Goal: Task Accomplishment & Management: Complete application form

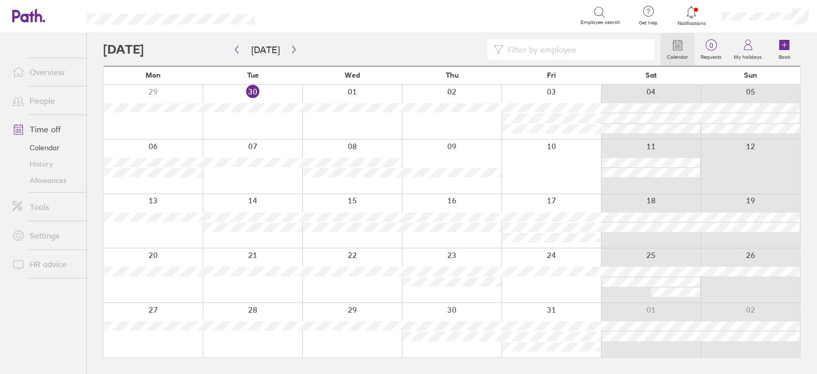
click at [52, 128] on link "Time off" at bounding box center [45, 129] width 82 height 20
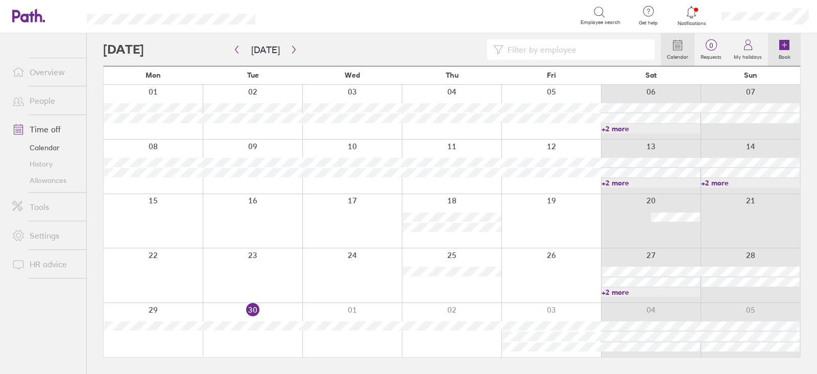
click at [786, 45] on icon at bounding box center [784, 45] width 10 height 10
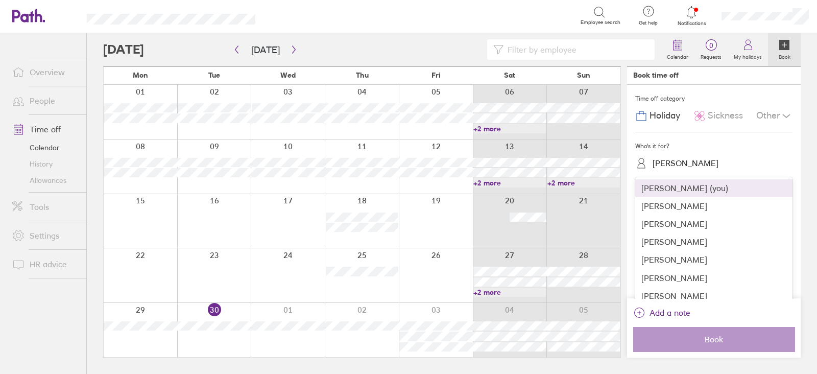
click at [697, 165] on div "[PERSON_NAME]" at bounding box center [685, 163] width 66 height 10
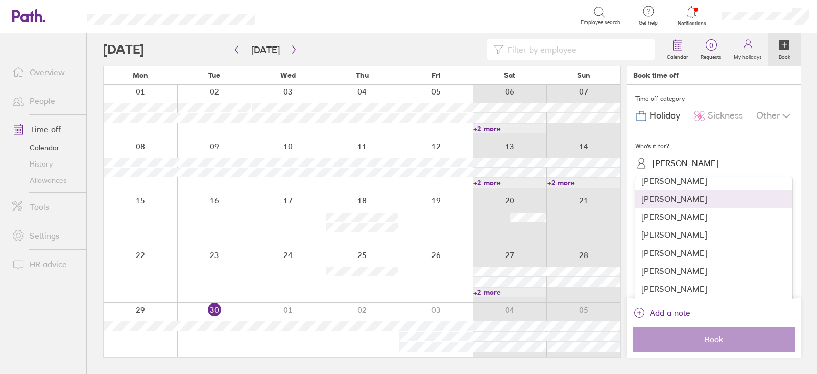
scroll to position [228, 0]
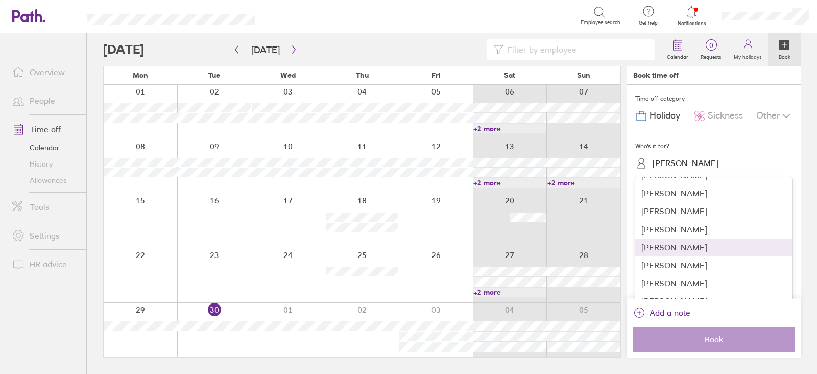
click at [678, 249] on div "[PERSON_NAME]" at bounding box center [713, 247] width 157 height 18
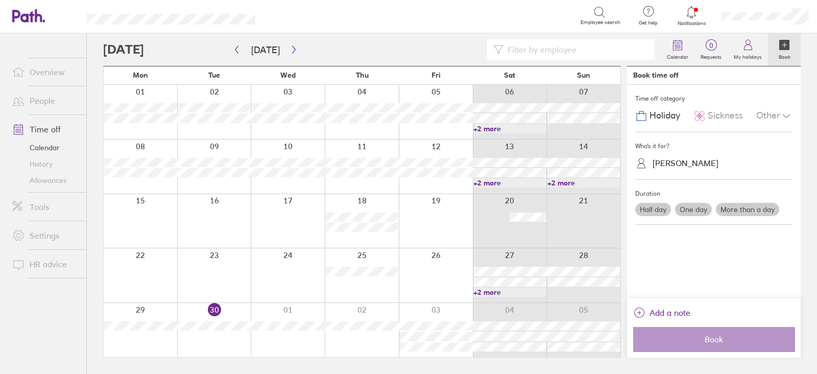
click at [737, 214] on label "More than a day" at bounding box center [747, 209] width 63 height 13
click at [0, 0] on input "More than a day" at bounding box center [0, 0] width 0 height 0
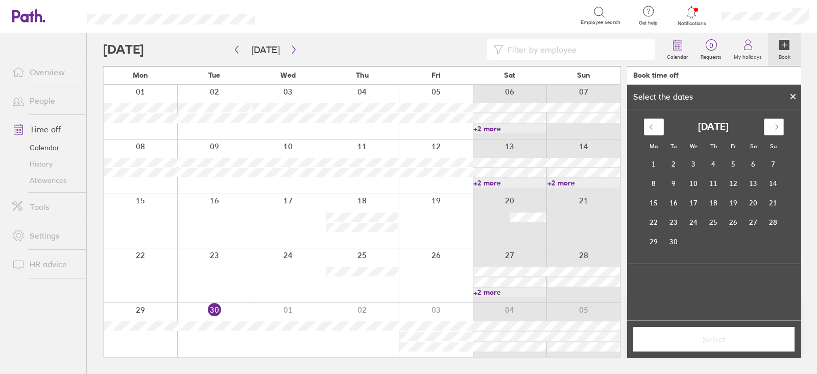
click at [779, 126] on div "Move forward to switch to the next month." at bounding box center [774, 126] width 20 height 17
click at [709, 169] on td "4" at bounding box center [713, 164] width 20 height 19
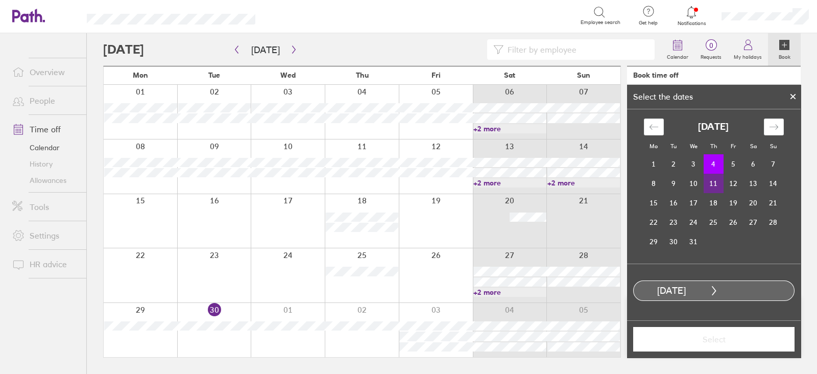
click at [713, 184] on td "11" at bounding box center [713, 183] width 20 height 19
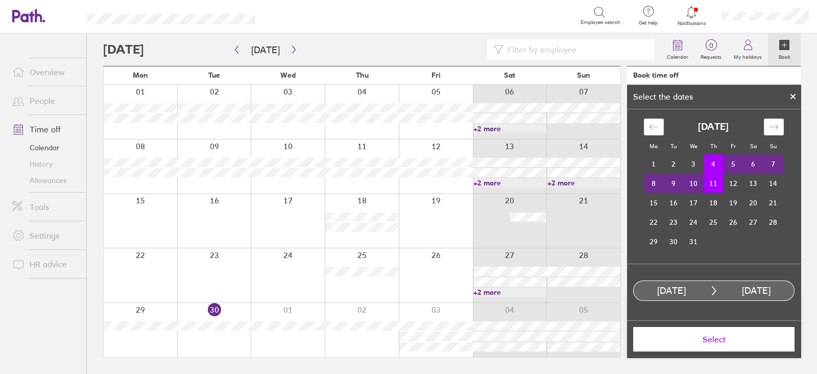
click at [712, 343] on span "Select" at bounding box center [713, 338] width 147 height 9
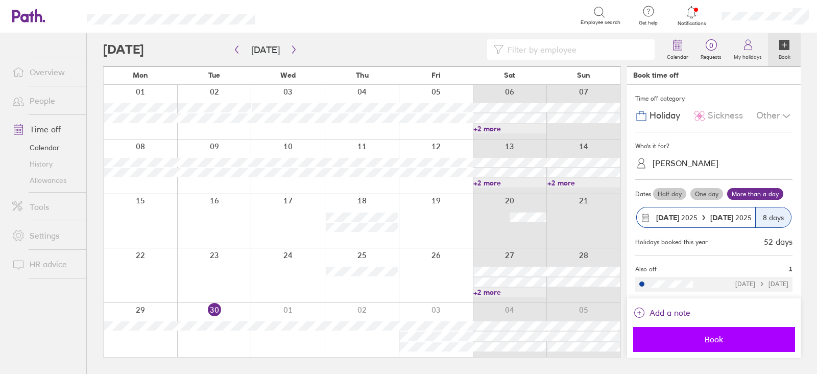
click at [699, 338] on span "Book" at bounding box center [713, 338] width 147 height 9
